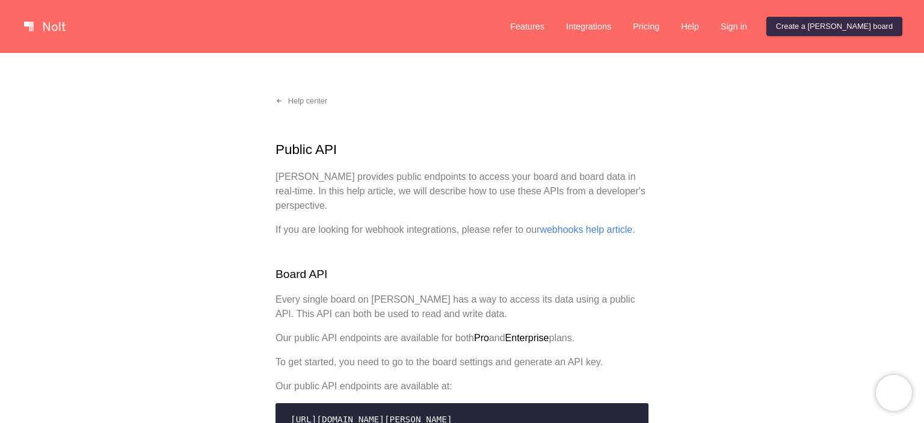
click at [25, 28] on link at bounding box center [44, 26] width 51 height 19
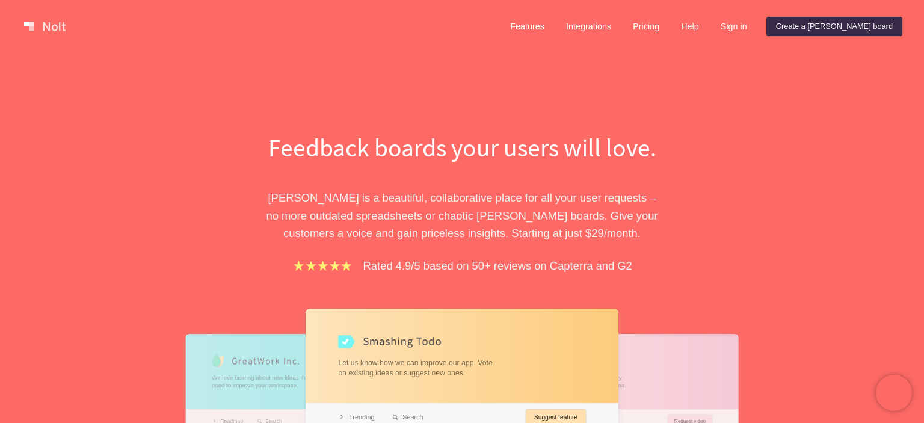
click at [676, 99] on div "Feedback boards your users will love. Nolt is a beautiful, collaborative place …" at bounding box center [462, 355] width 924 height 604
